Goal: Information Seeking & Learning: Learn about a topic

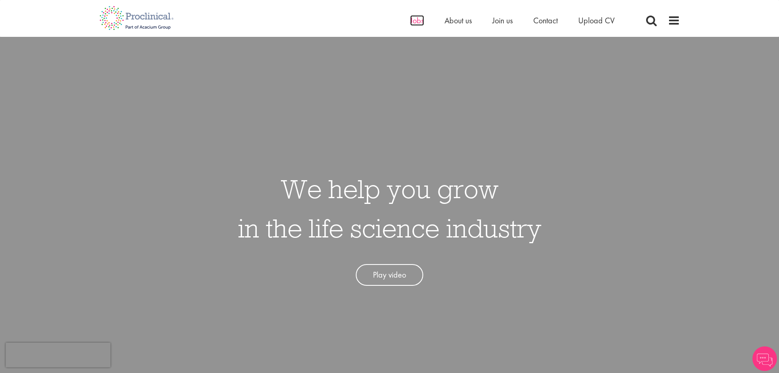
click at [417, 23] on span "Jobs" at bounding box center [417, 20] width 14 height 11
